Goal: Task Accomplishment & Management: Use online tool/utility

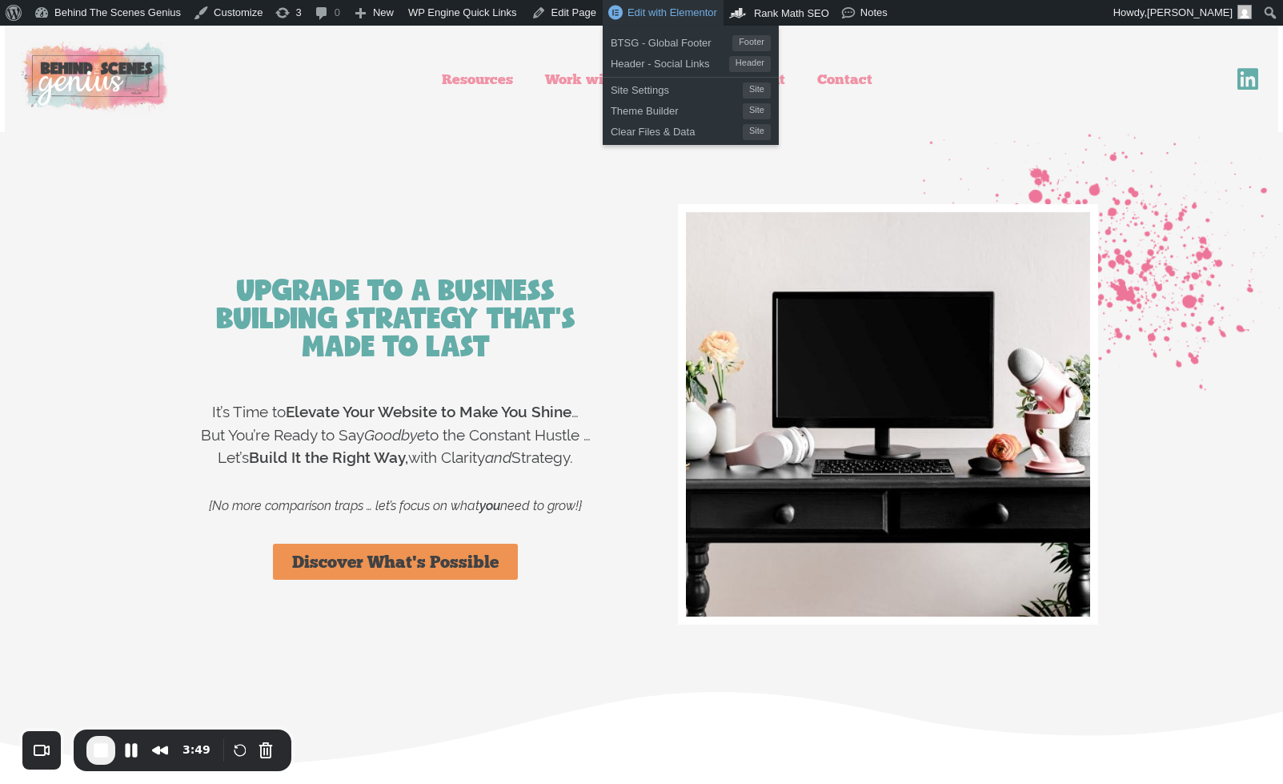
click at [628, 14] on span "Edit with Elementor" at bounding box center [673, 12] width 90 height 12
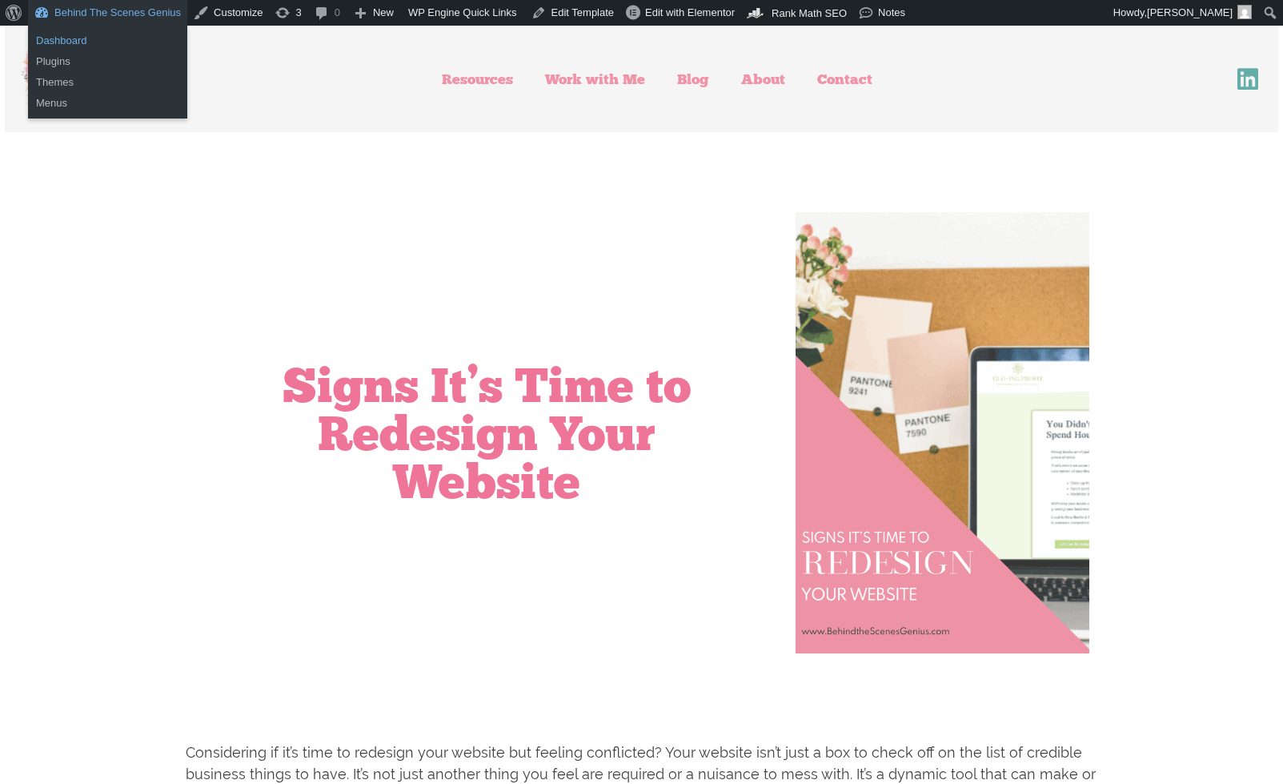
click at [78, 38] on link "Dashboard" at bounding box center [107, 40] width 159 height 21
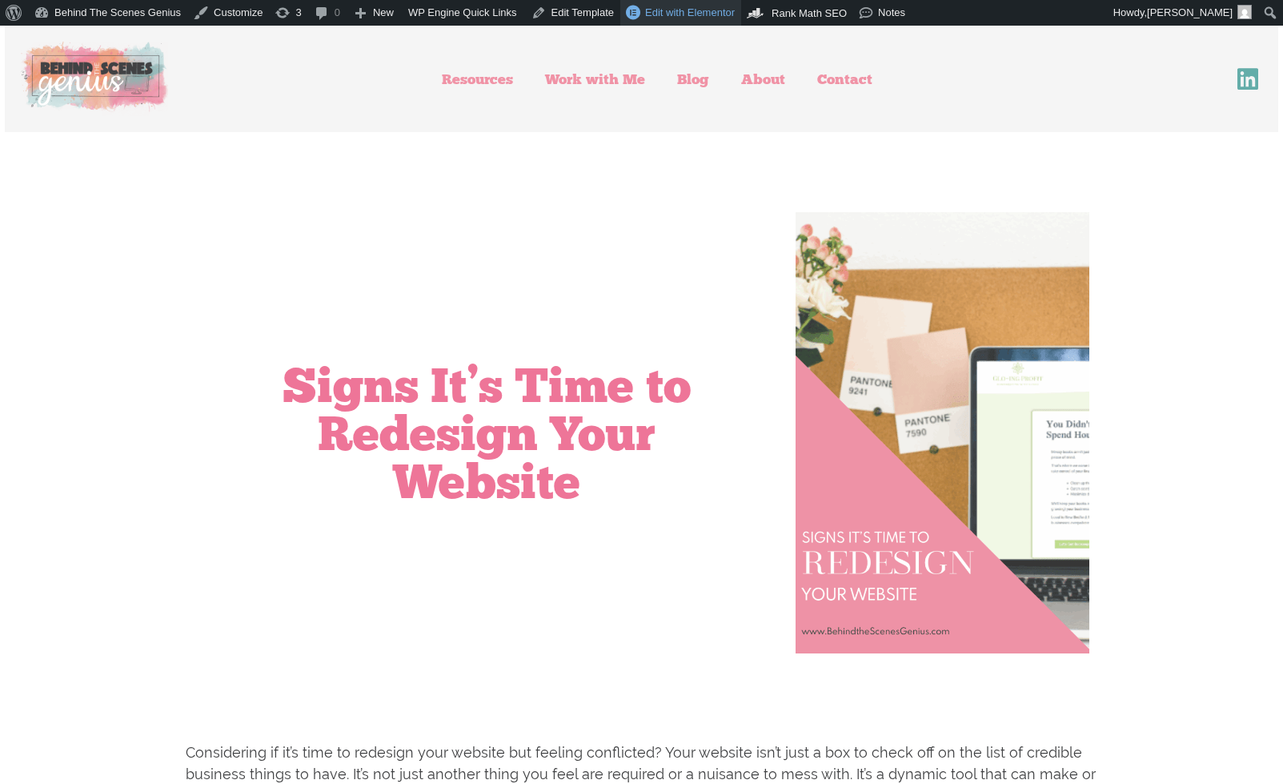
click at [697, 18] on span "Edit with Elementor" at bounding box center [690, 12] width 90 height 12
